Goal: Transaction & Acquisition: Purchase product/service

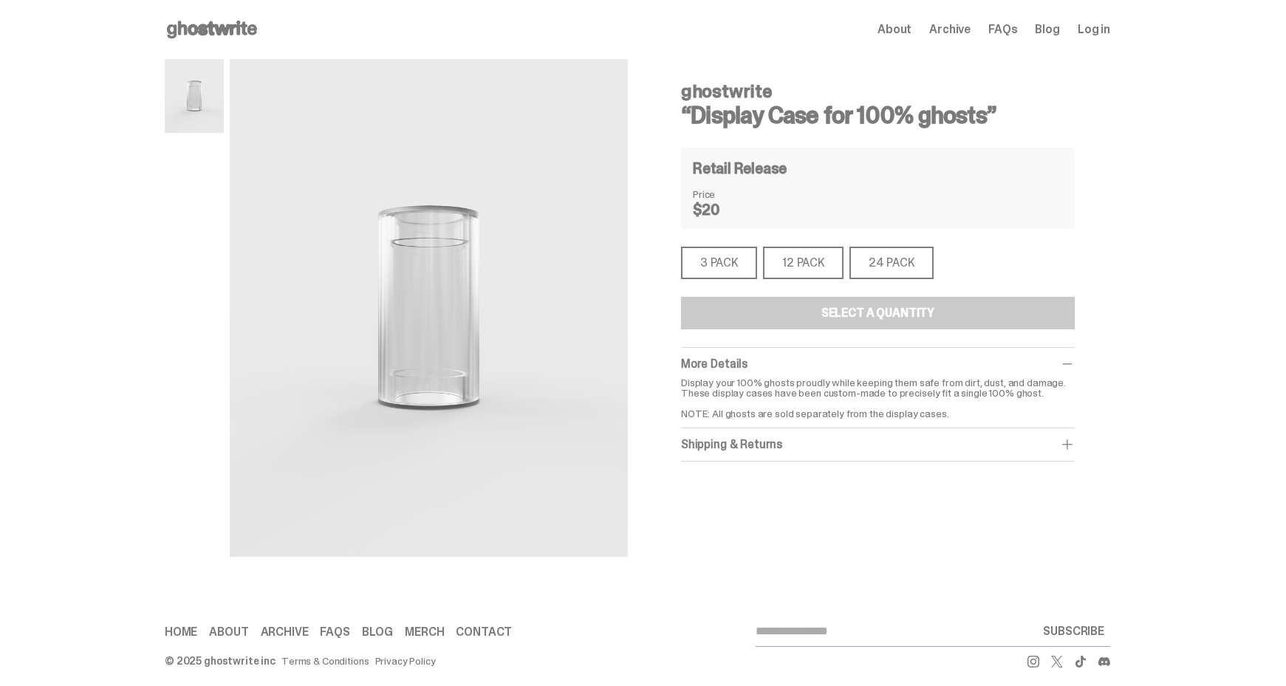
click at [718, 269] on div "3 PACK" at bounding box center [719, 263] width 76 height 33
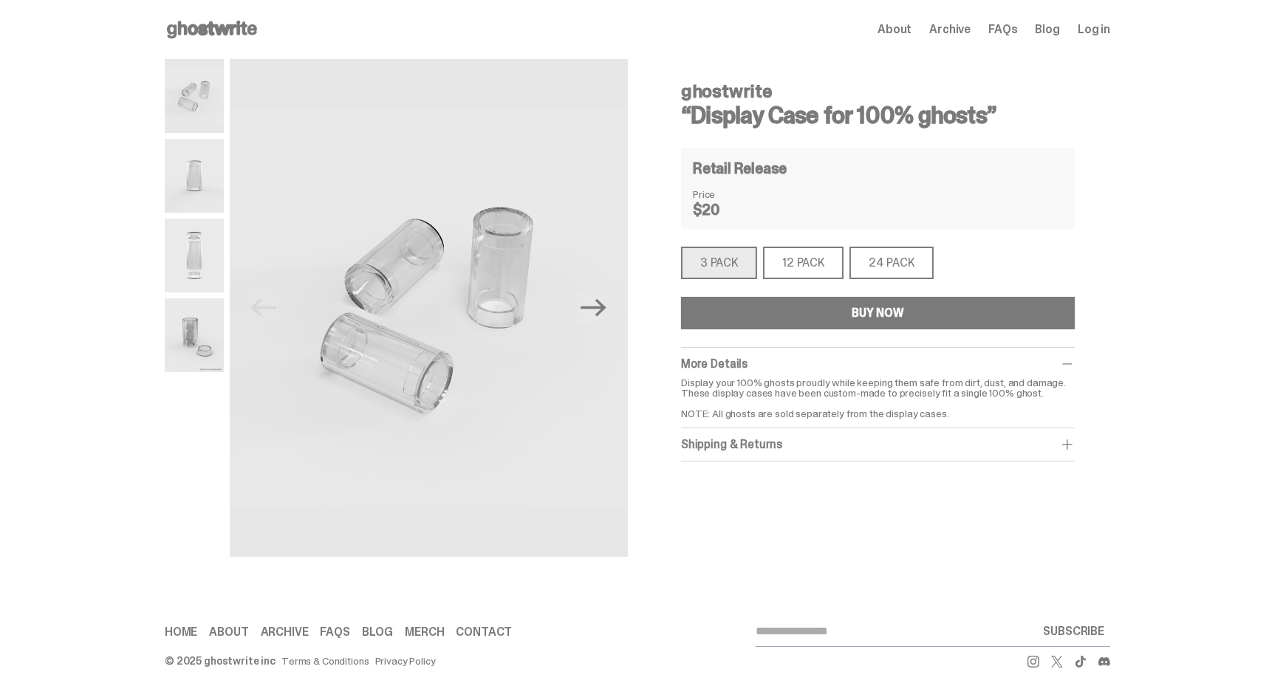
click at [802, 264] on div "12 PACK" at bounding box center [803, 263] width 81 height 33
click at [802, 271] on div "12 PACK" at bounding box center [803, 263] width 81 height 33
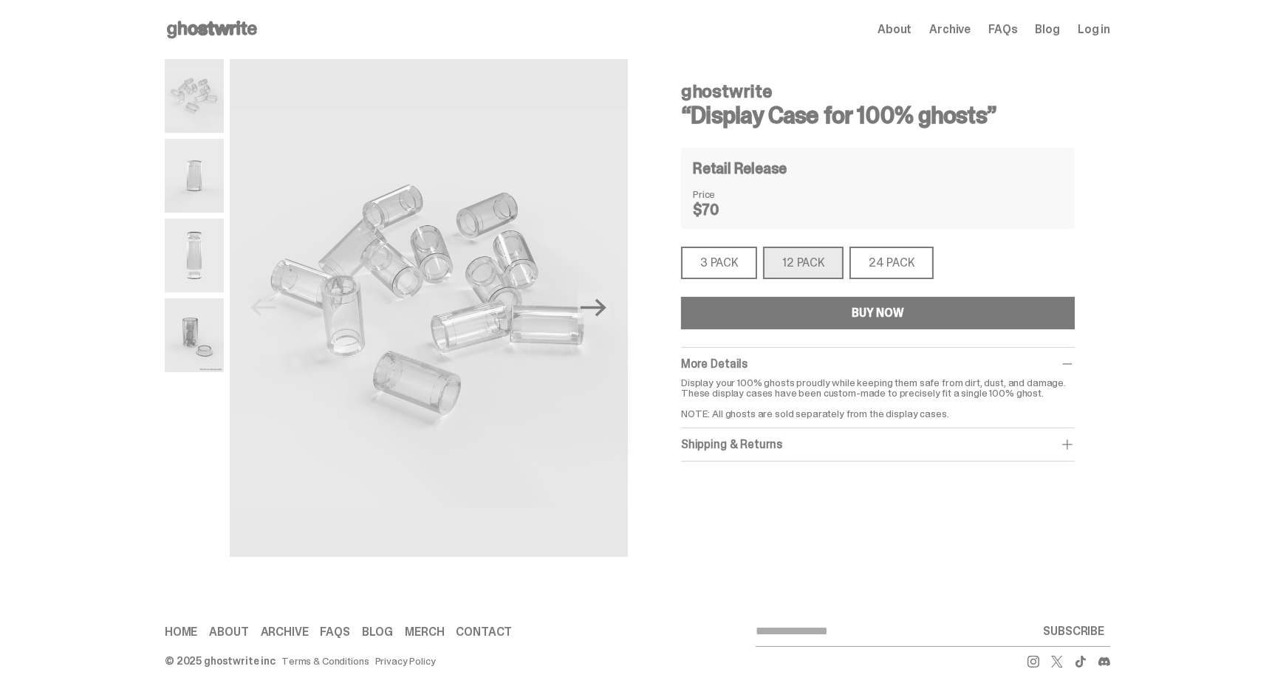
click at [881, 253] on div "24 PACK" at bounding box center [892, 263] width 84 height 33
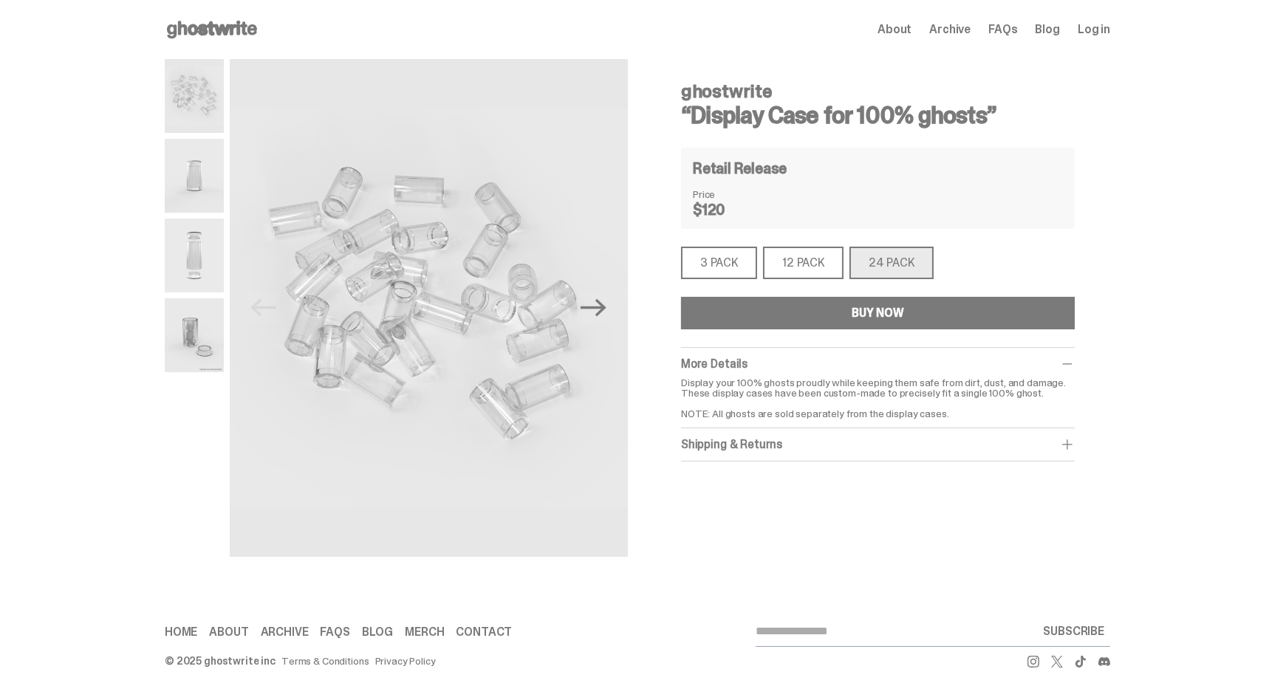
click at [739, 259] on div "3 PACK" at bounding box center [719, 263] width 76 height 33
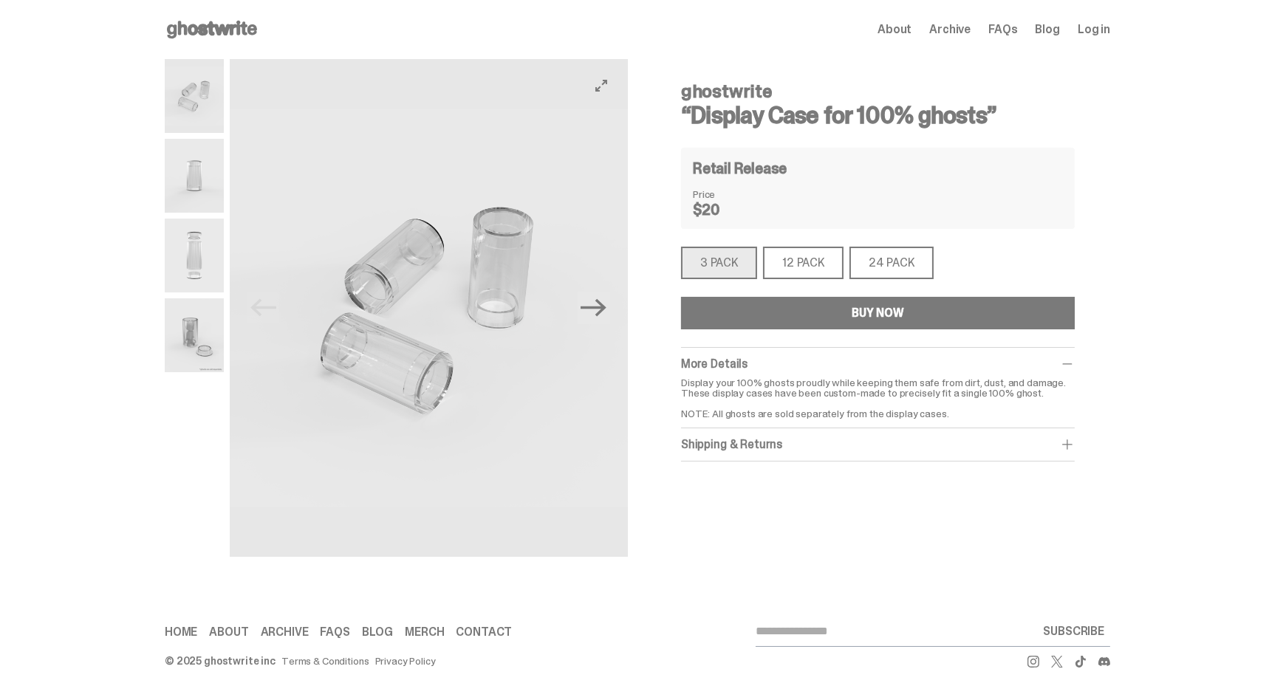
click at [617, 317] on img at bounding box center [429, 308] width 398 height 498
click at [606, 315] on icon "Next" at bounding box center [594, 308] width 26 height 26
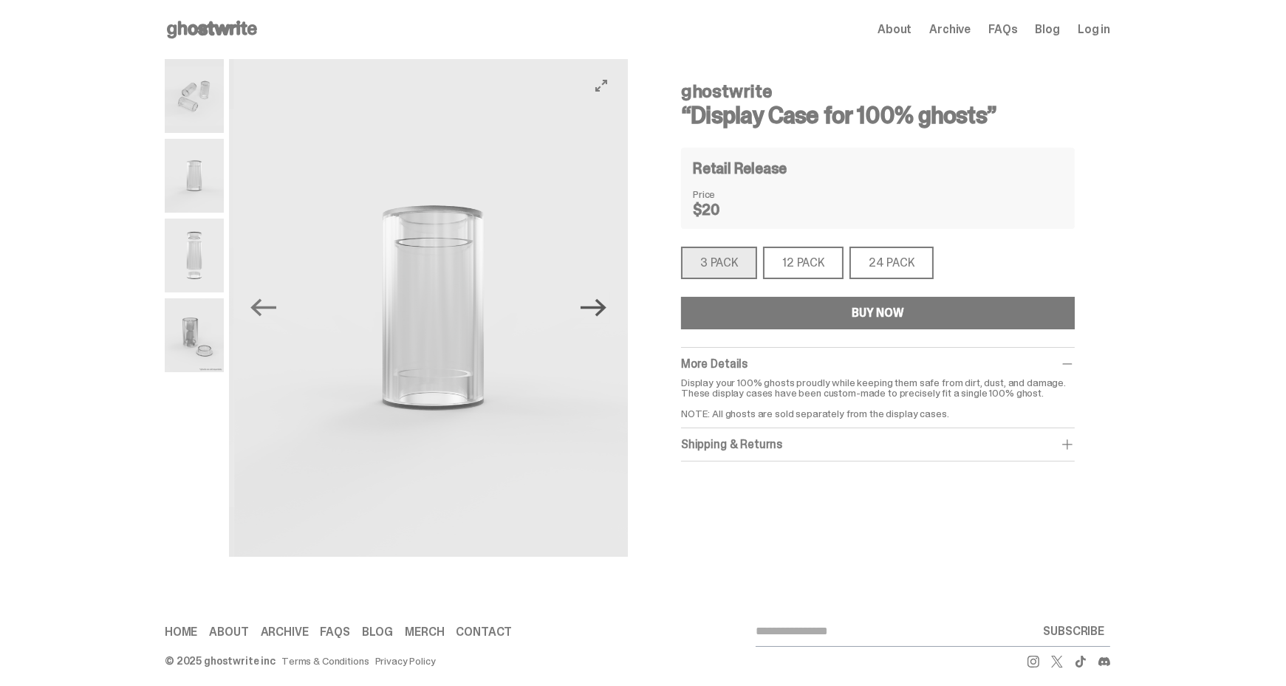
click at [595, 311] on icon "Next" at bounding box center [594, 308] width 26 height 26
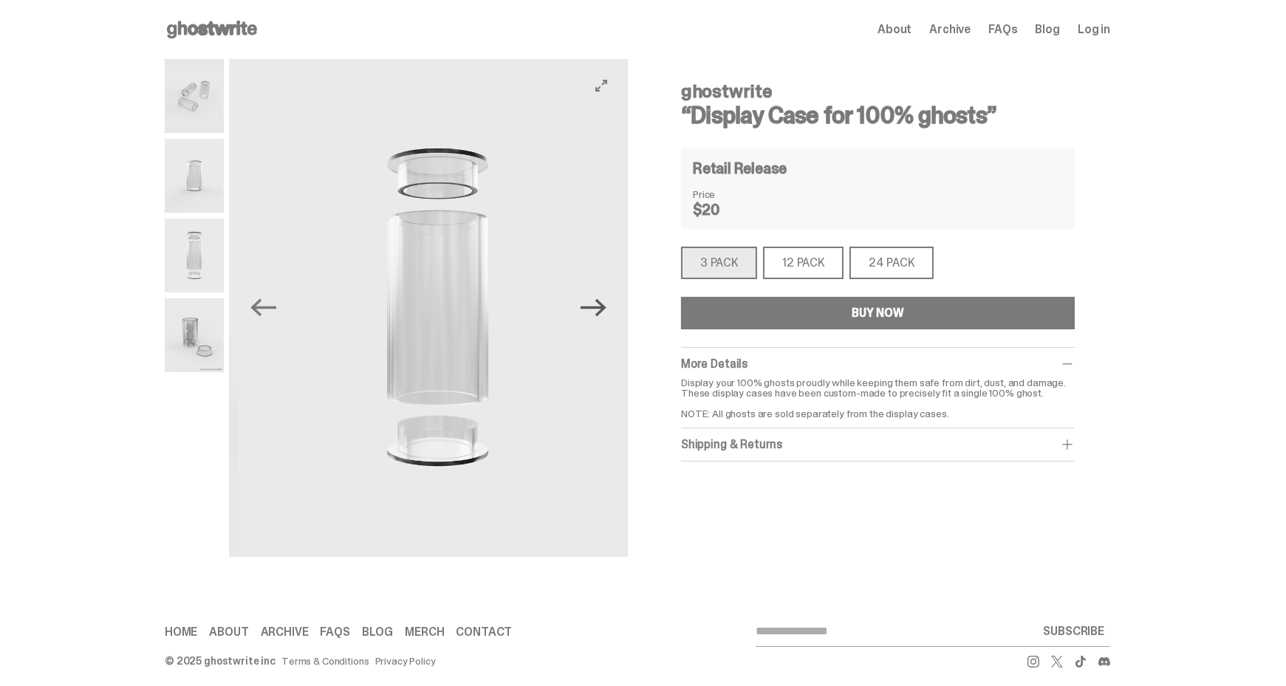
click at [595, 311] on icon "Next" at bounding box center [594, 308] width 26 height 26
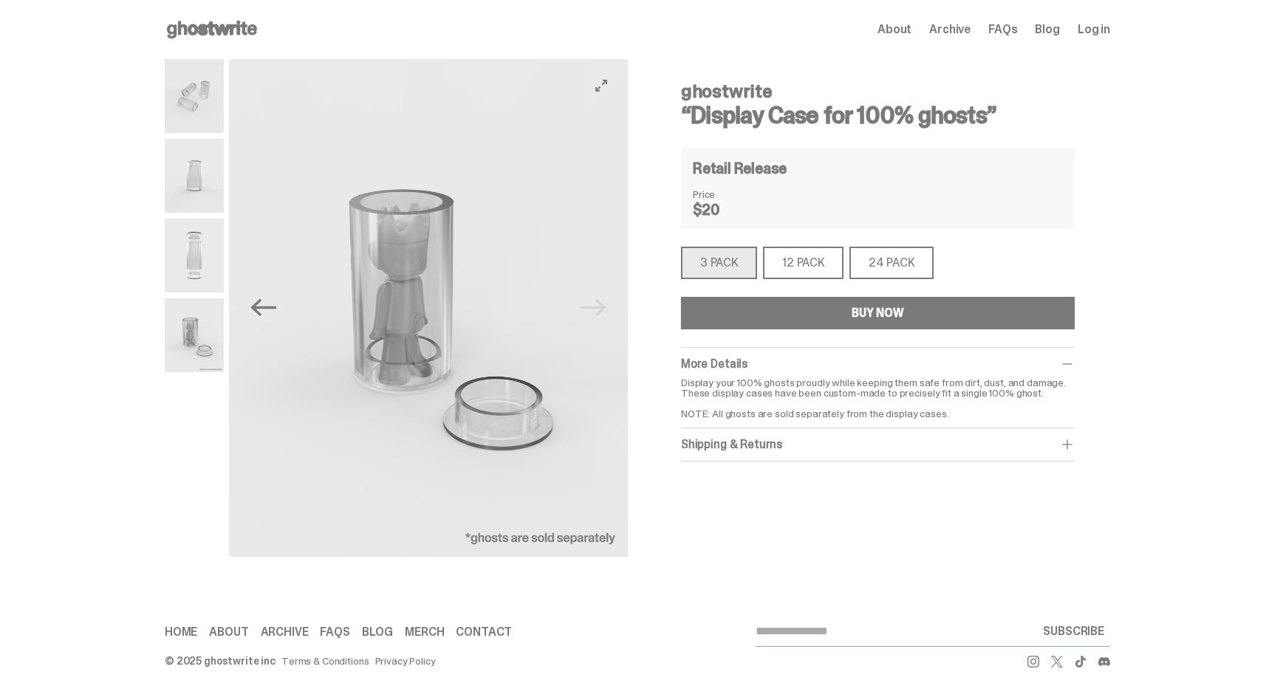
click at [595, 311] on img at bounding box center [429, 308] width 398 height 498
